Goal: Information Seeking & Learning: Learn about a topic

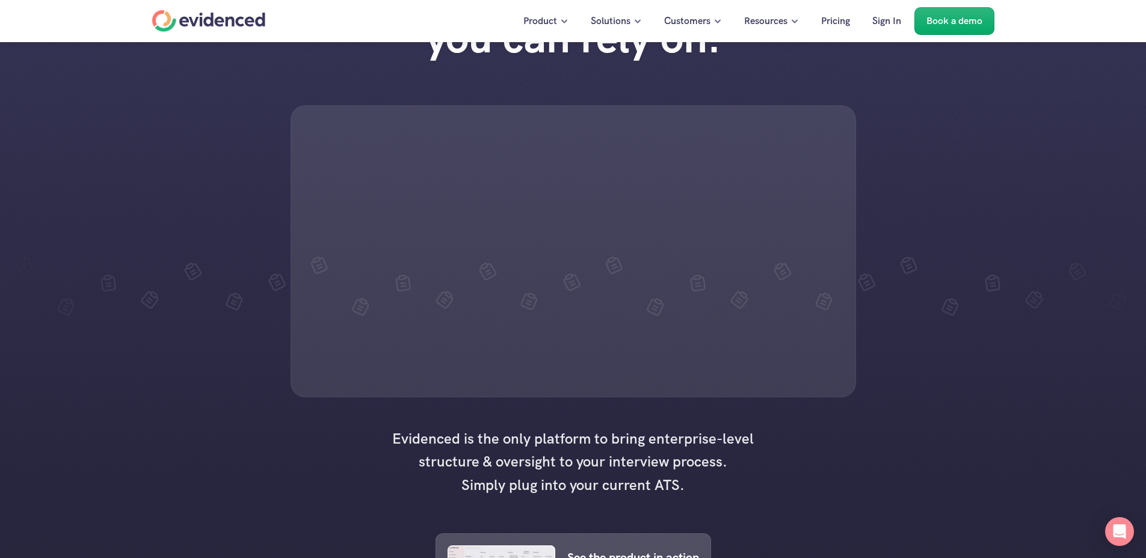
scroll to position [72, 0]
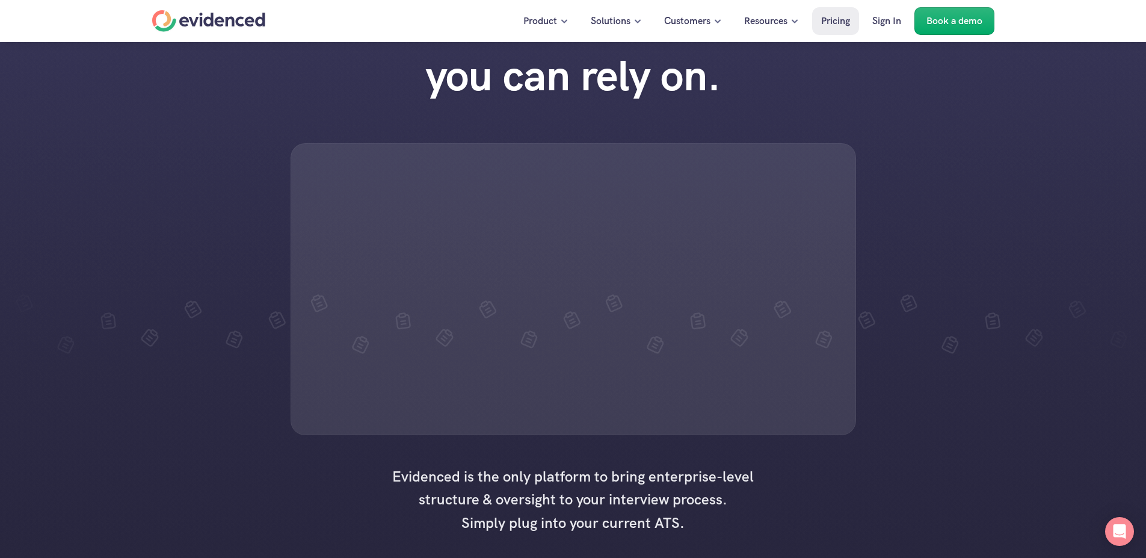
click at [842, 15] on p "Pricing" at bounding box center [835, 21] width 29 height 16
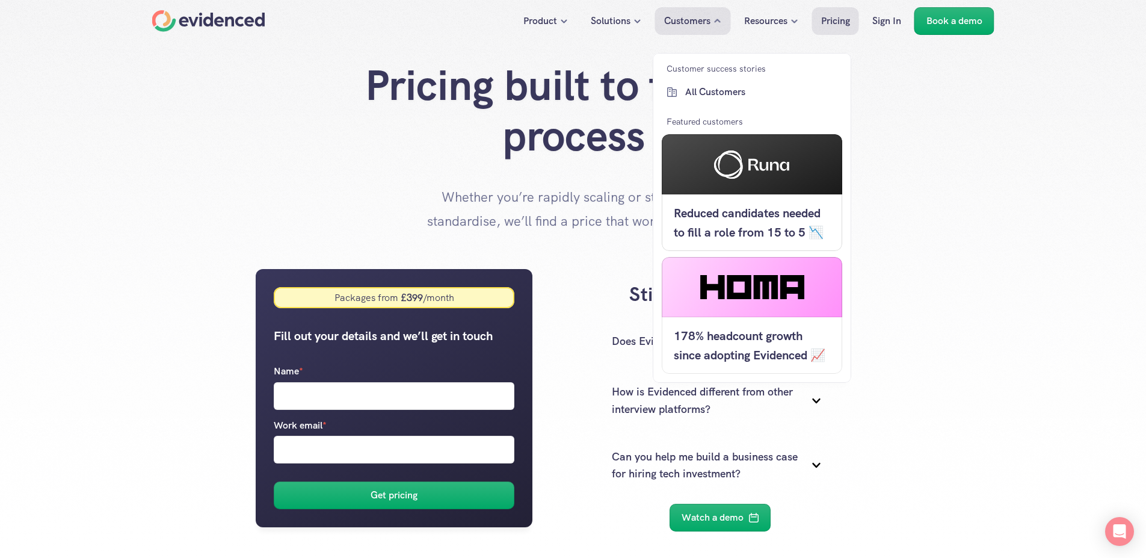
click at [713, 145] on div at bounding box center [752, 164] width 180 height 60
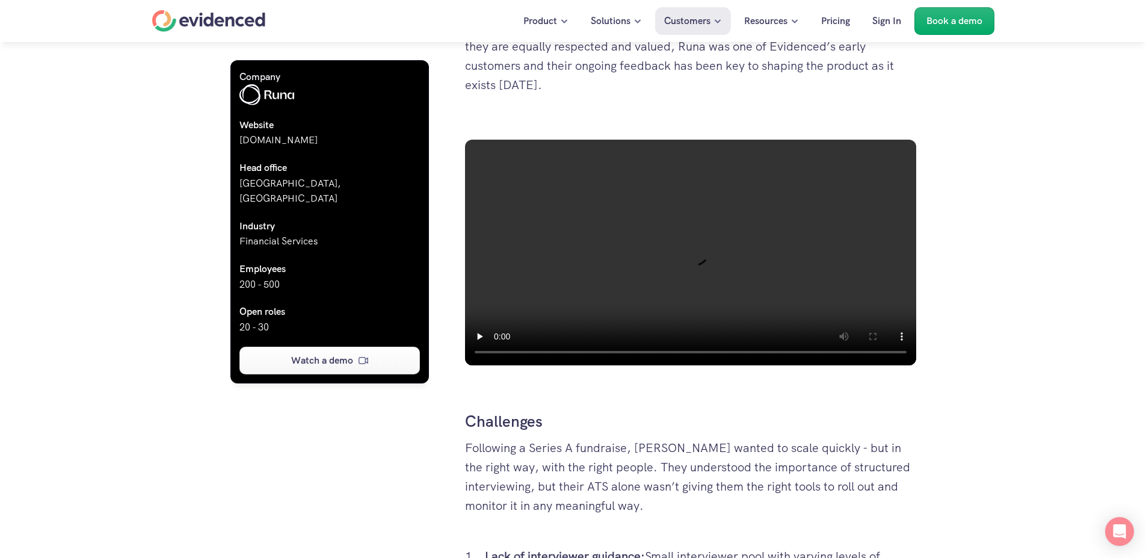
scroll to position [866, 0]
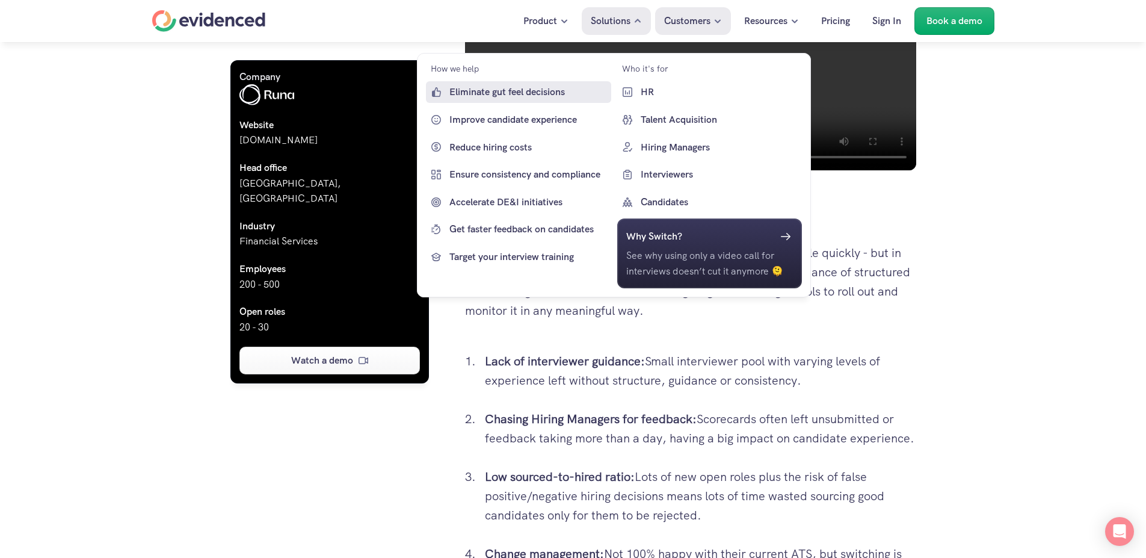
click at [519, 91] on p "Eliminate gut feel decisions" at bounding box center [528, 92] width 159 height 16
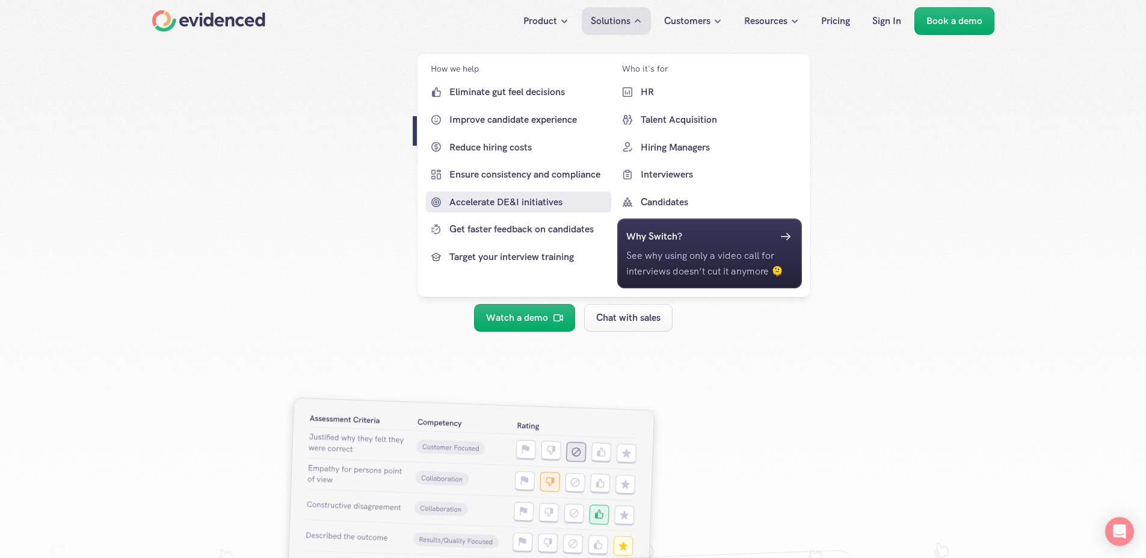
click at [526, 199] on p "Accelerate DE&I initiatives" at bounding box center [528, 202] width 159 height 16
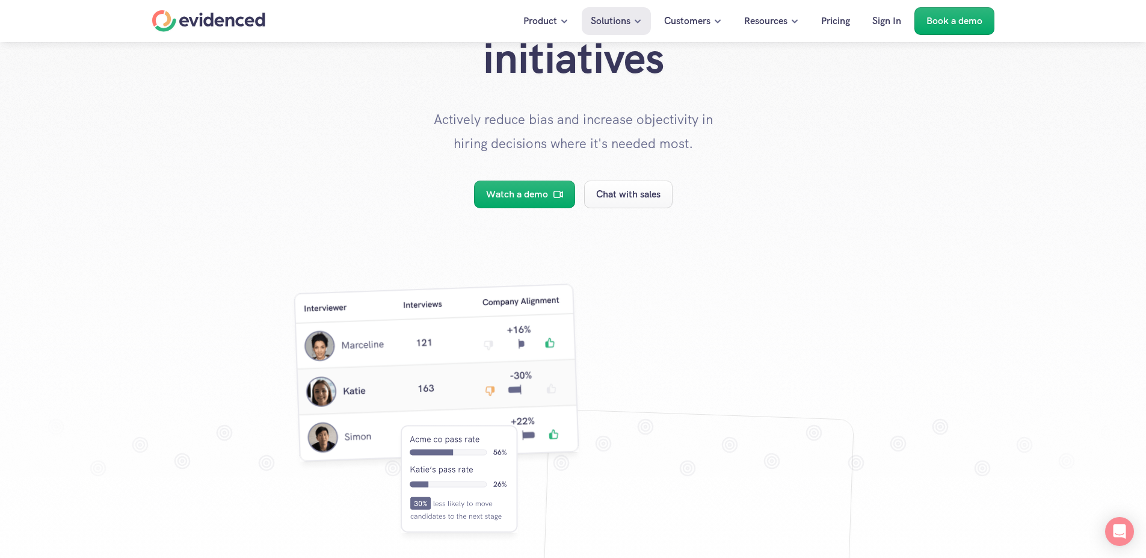
scroll to position [289, 0]
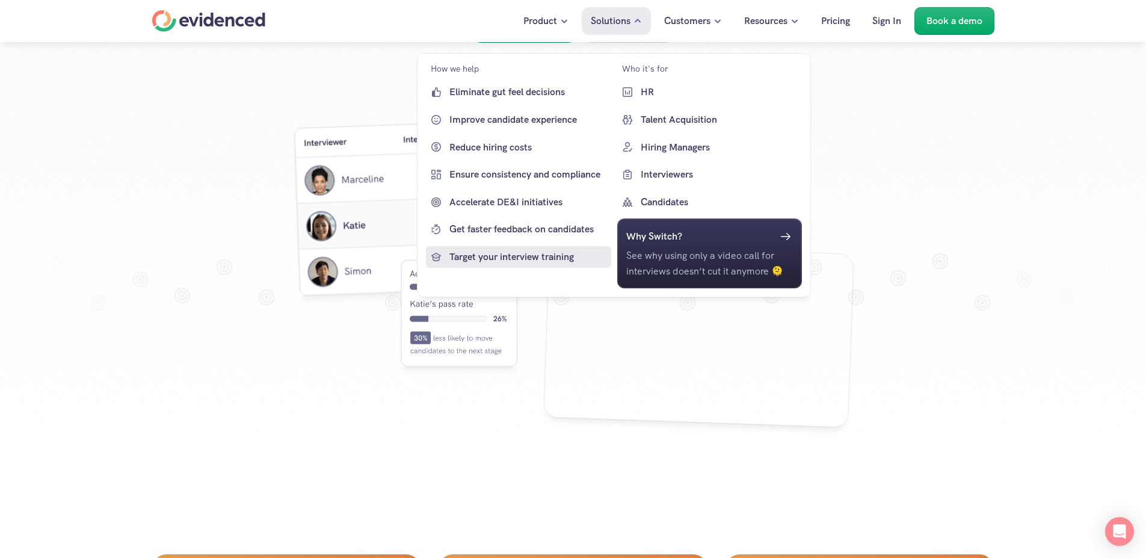
click at [505, 255] on p "Target your interview training" at bounding box center [528, 257] width 159 height 16
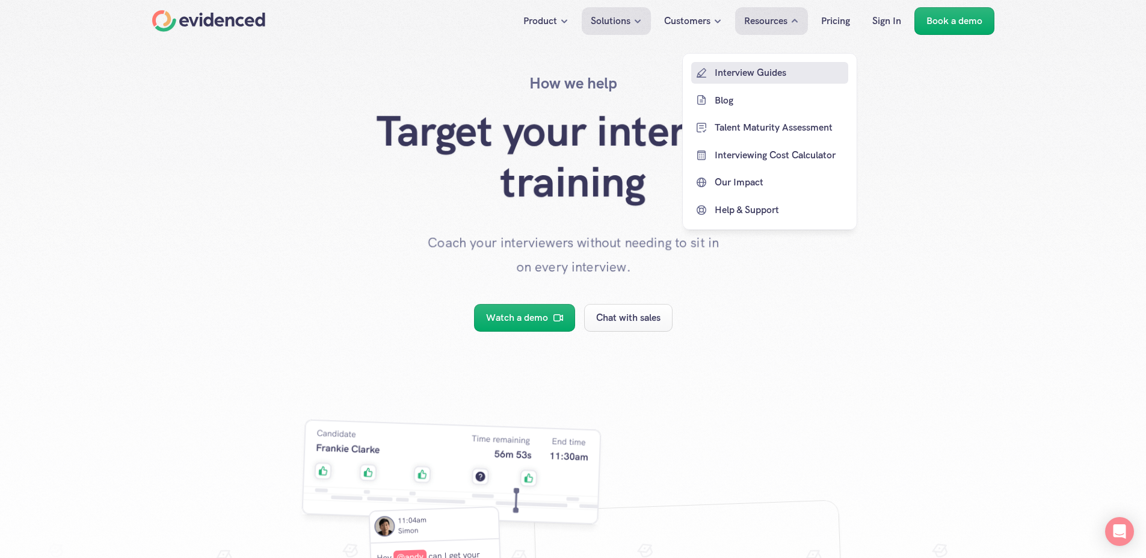
click at [756, 73] on p "Interview Guides" at bounding box center [780, 73] width 131 height 16
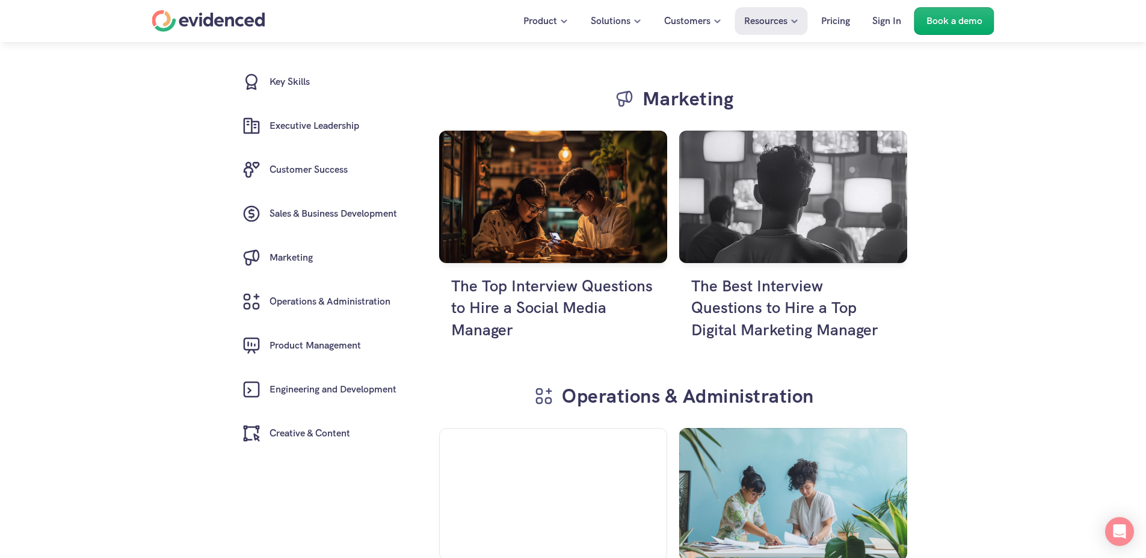
scroll to position [4259, 0]
